Goal: Transaction & Acquisition: Purchase product/service

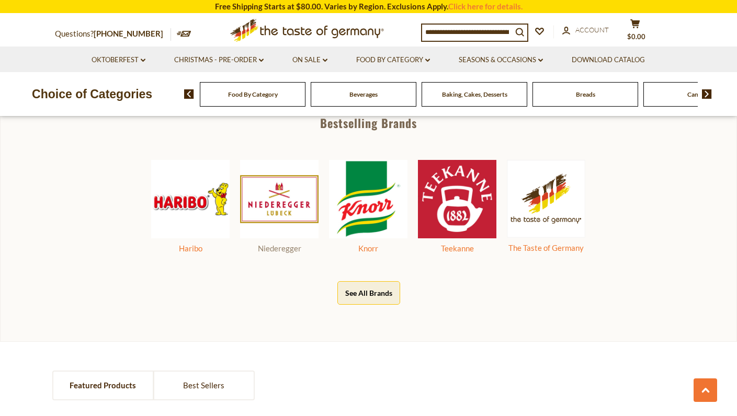
scroll to position [523, 0]
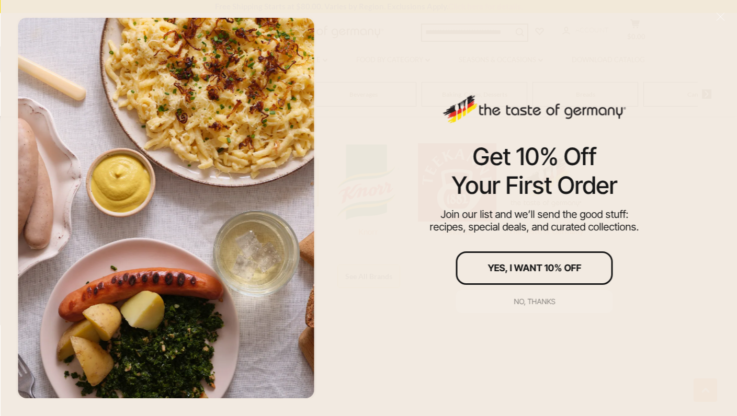
click at [537, 303] on div "No, thanks" at bounding box center [533, 301] width 41 height 7
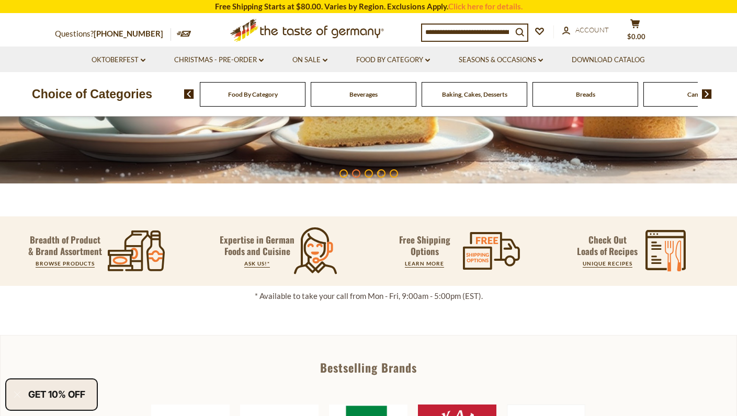
scroll to position [0, 0]
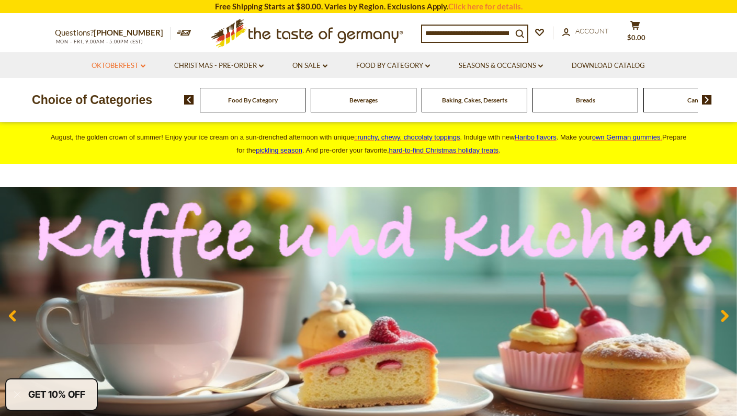
click at [140, 60] on link "Oktoberfest dropdown_arrow" at bounding box center [118, 66] width 54 height 12
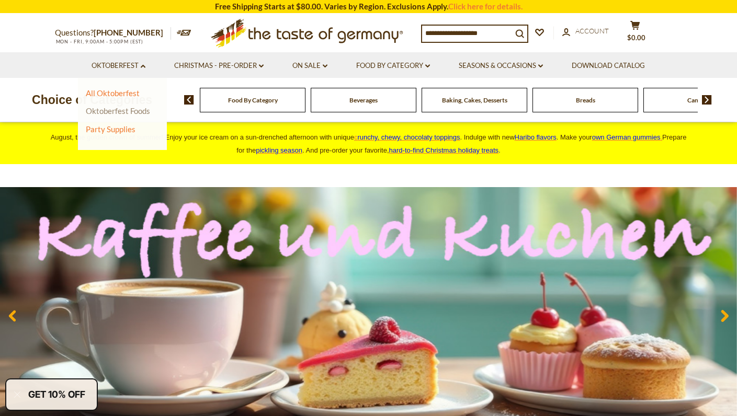
click at [133, 109] on link "Oktoberfest Foods" at bounding box center [118, 110] width 64 height 9
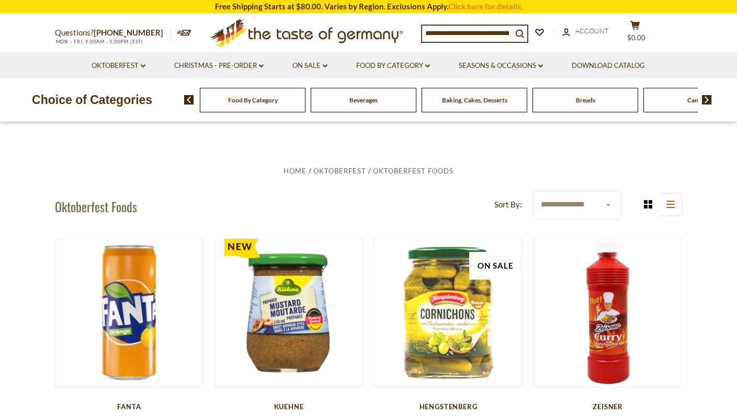
click at [305, 36] on icon at bounding box center [306, 31] width 192 height 25
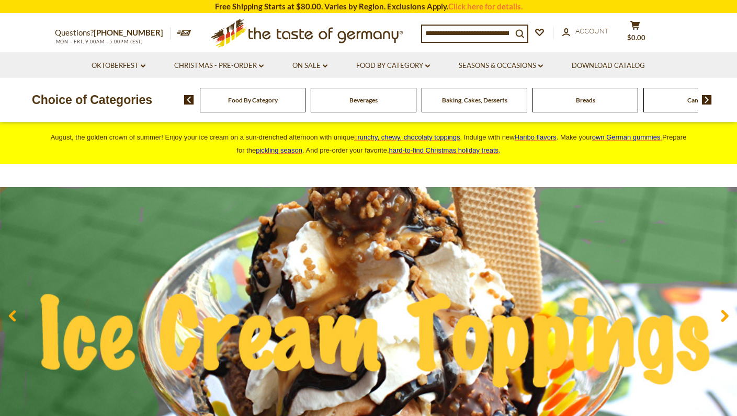
click at [147, 68] on li "Oktoberfest dropdown_arrow All Oktoberfest Oktoberfest Foods Party Supplies" at bounding box center [118, 65] width 81 height 26
click at [145, 68] on link "Oktoberfest dropdown_arrow" at bounding box center [118, 66] width 54 height 12
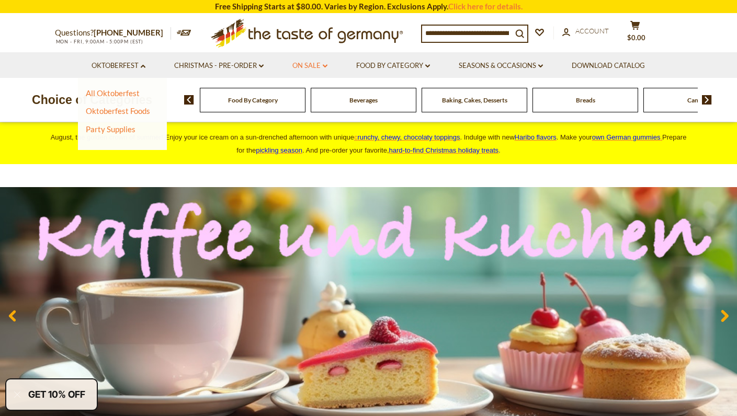
click at [313, 66] on link "On Sale dropdown_arrow" at bounding box center [309, 66] width 35 height 12
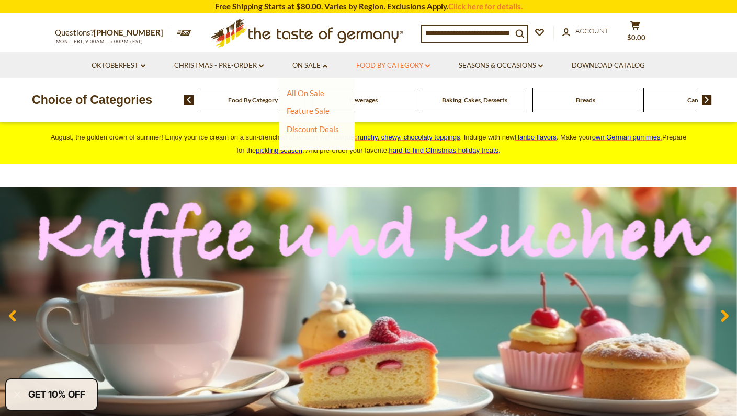
click at [427, 64] on icon "dropdown_arrow" at bounding box center [427, 66] width 5 height 4
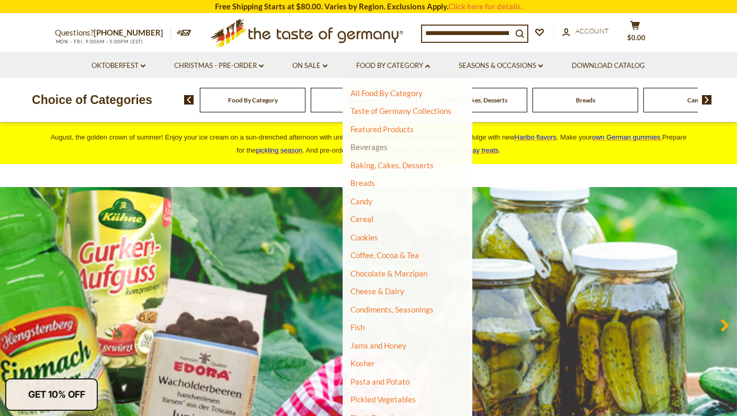
click at [374, 148] on link "Beverages" at bounding box center [368, 146] width 37 height 9
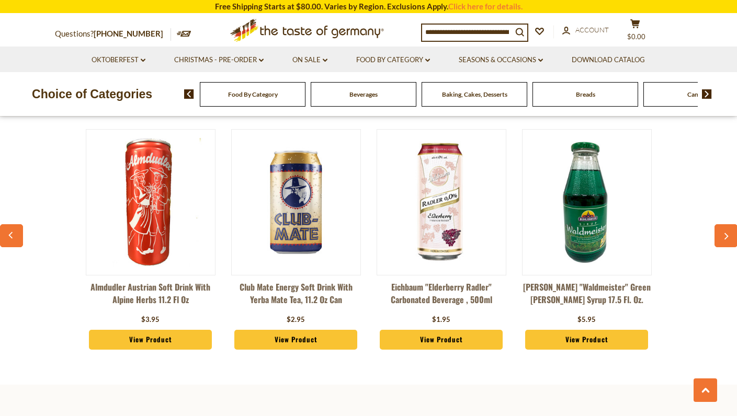
scroll to position [2457, 0]
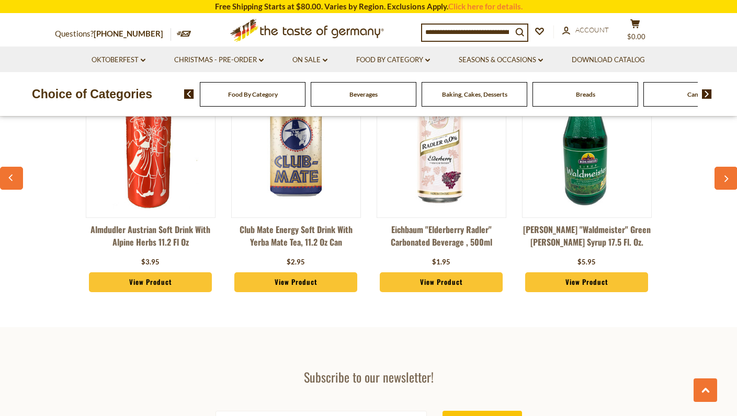
click at [139, 280] on link "View Product" at bounding box center [150, 282] width 123 height 20
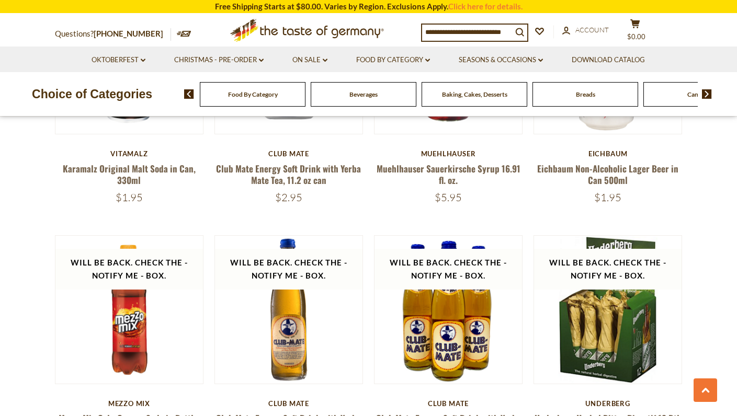
scroll to position [1516, 0]
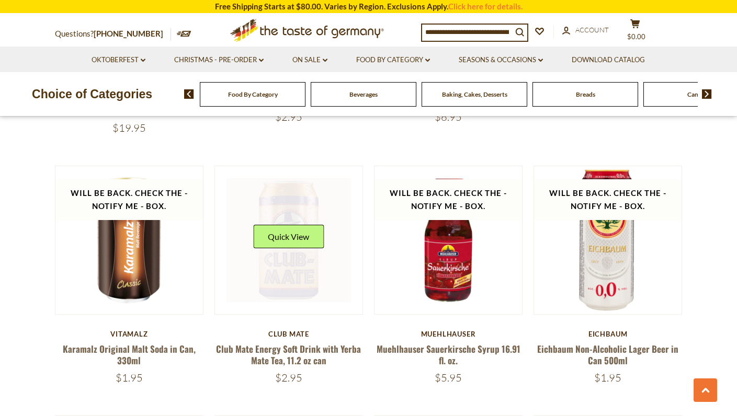
click at [282, 262] on link at bounding box center [288, 240] width 124 height 124
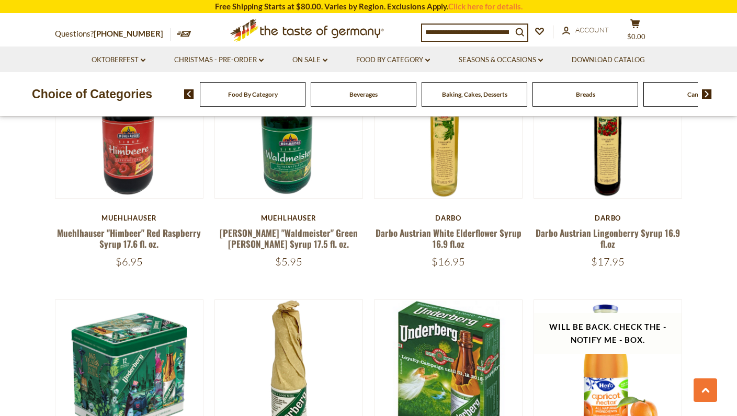
scroll to position [968, 0]
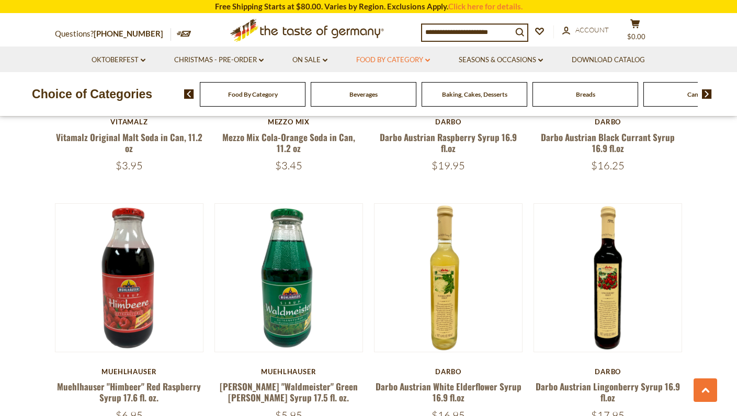
click at [423, 60] on link "Food By Category dropdown_arrow" at bounding box center [393, 60] width 74 height 12
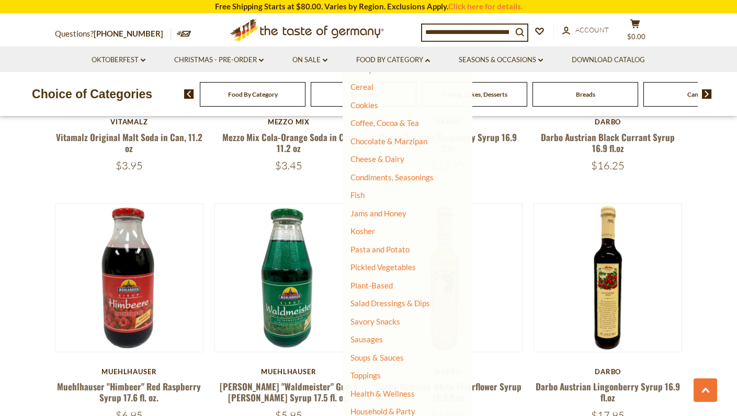
scroll to position [147, 0]
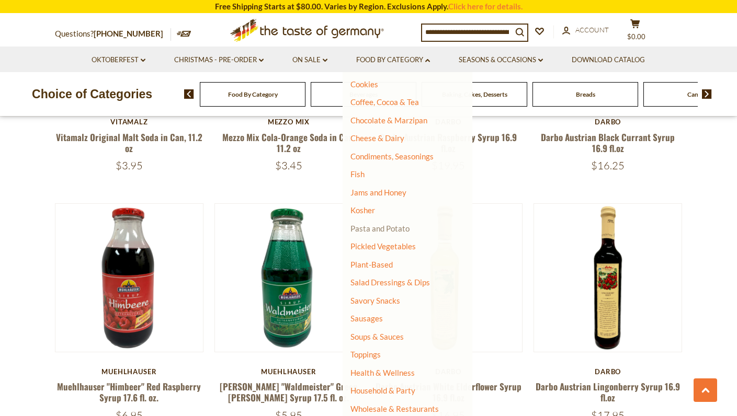
click at [405, 225] on link "Pasta and Potato" at bounding box center [379, 228] width 59 height 9
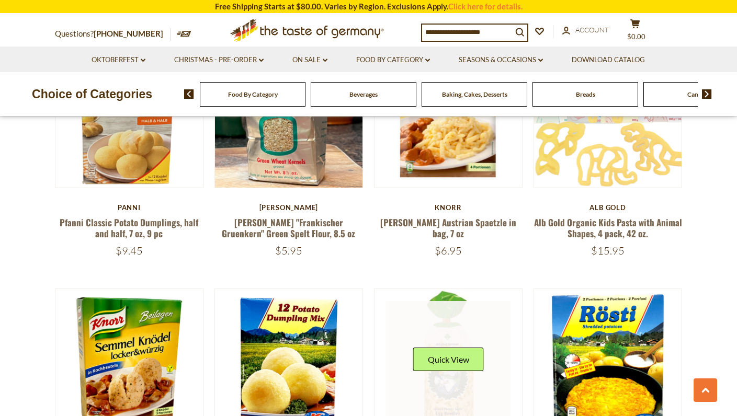
scroll to position [941, 0]
